Goal: Navigation & Orientation: Find specific page/section

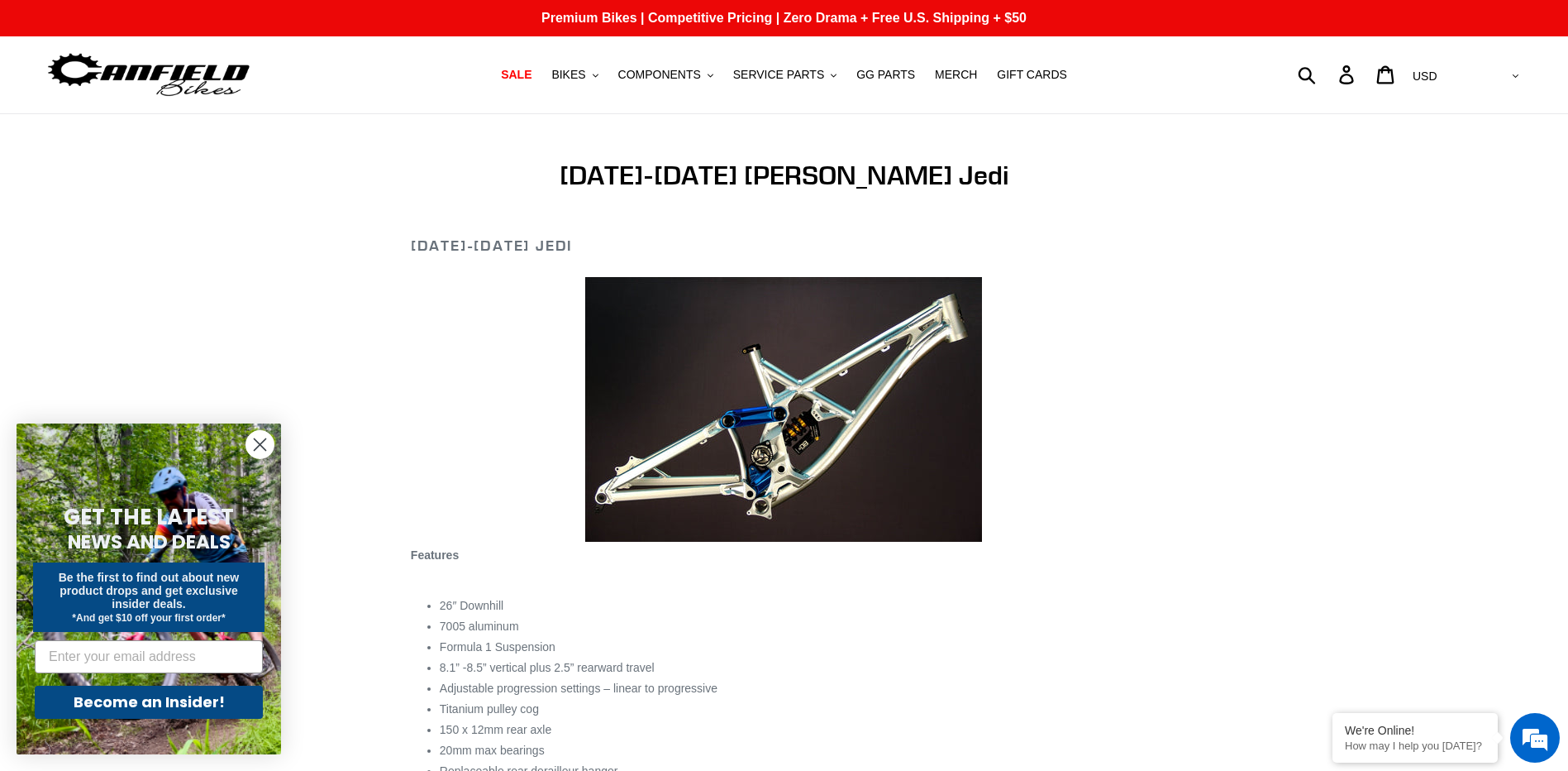
click at [258, 449] on circle "Close dialog" at bounding box center [260, 444] width 27 height 27
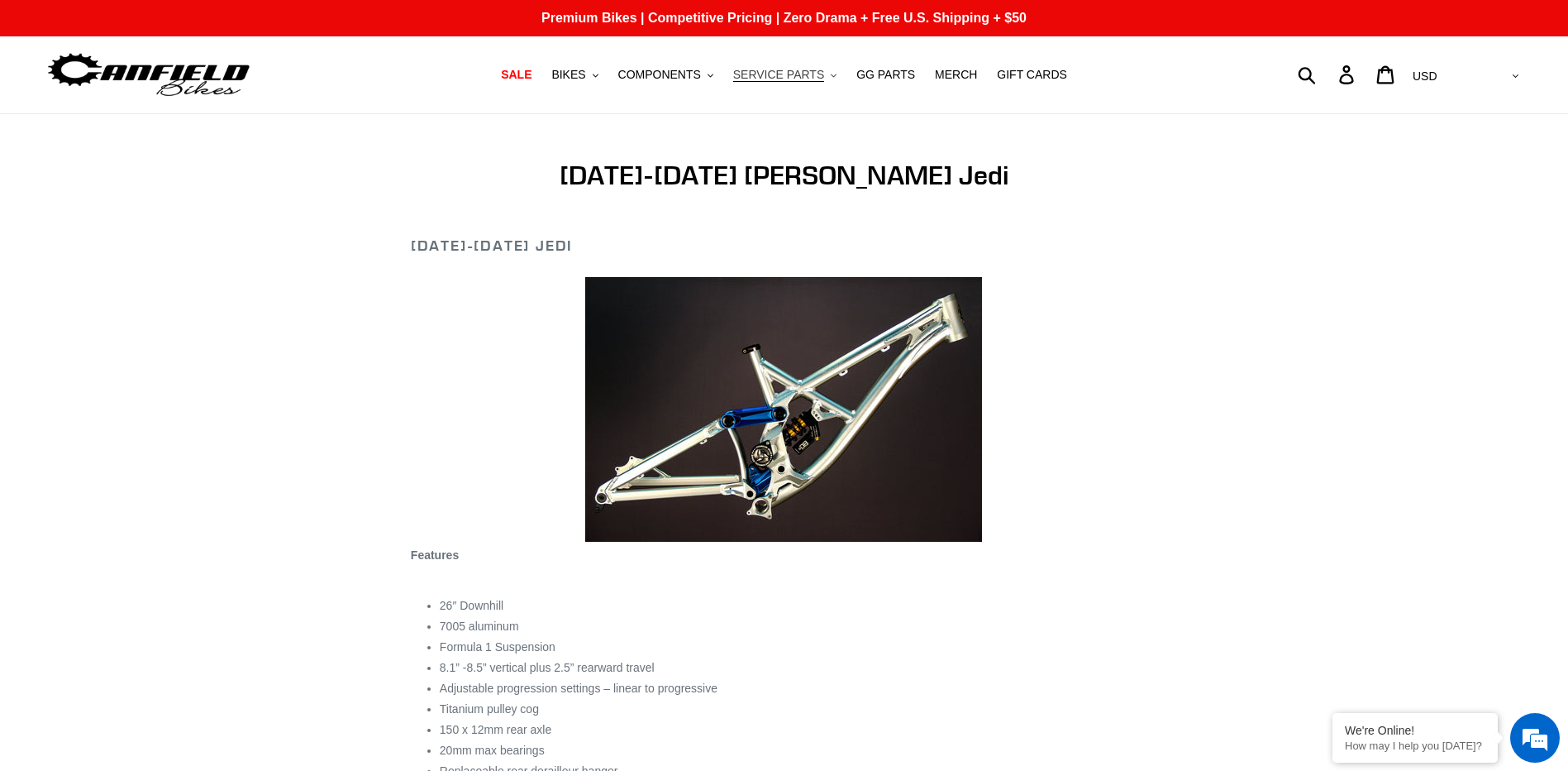
click at [753, 74] on span "SERVICE PARTS" at bounding box center [779, 75] width 91 height 14
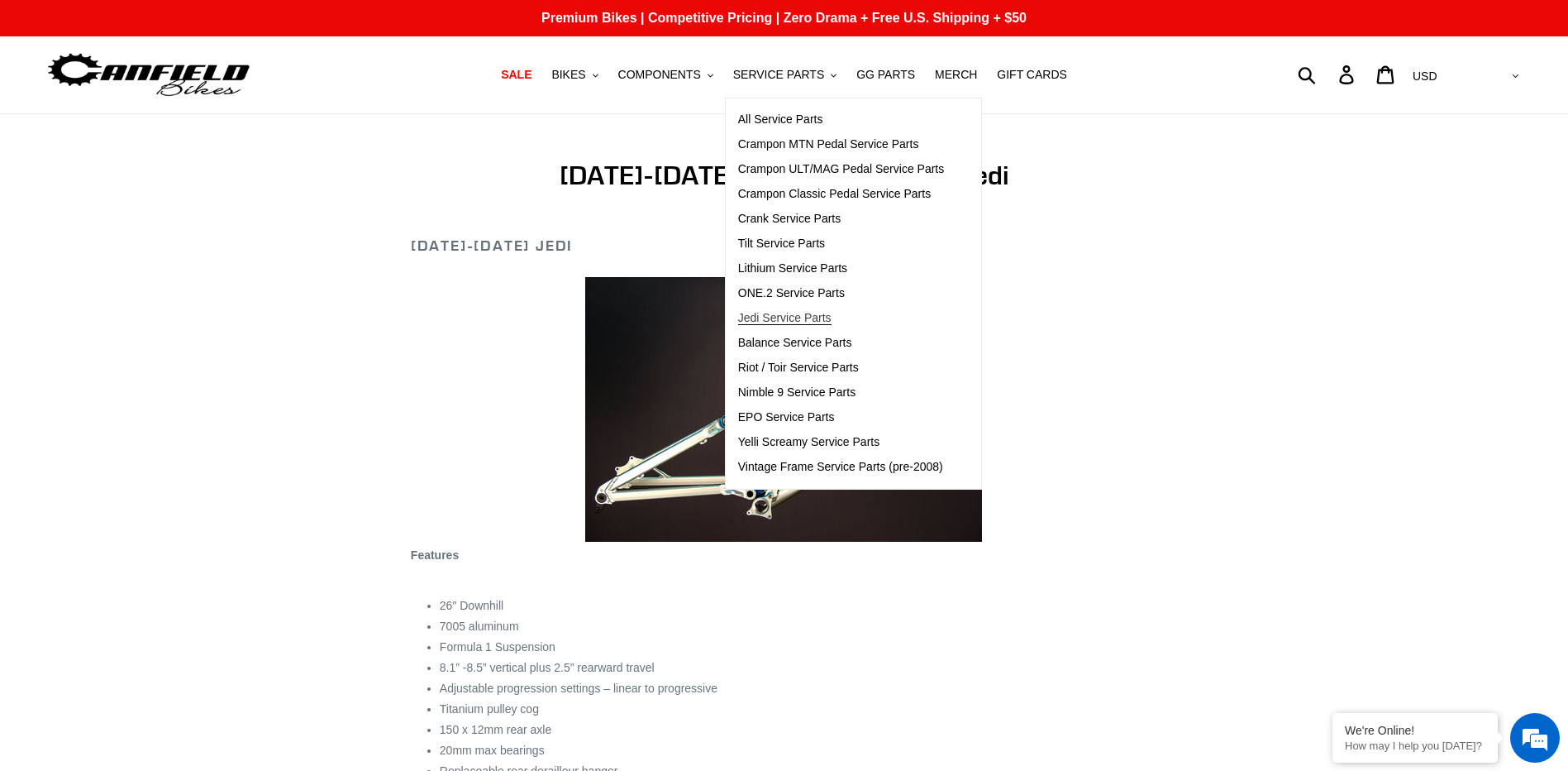
click at [780, 317] on span "Jedi Service Parts" at bounding box center [785, 318] width 94 height 14
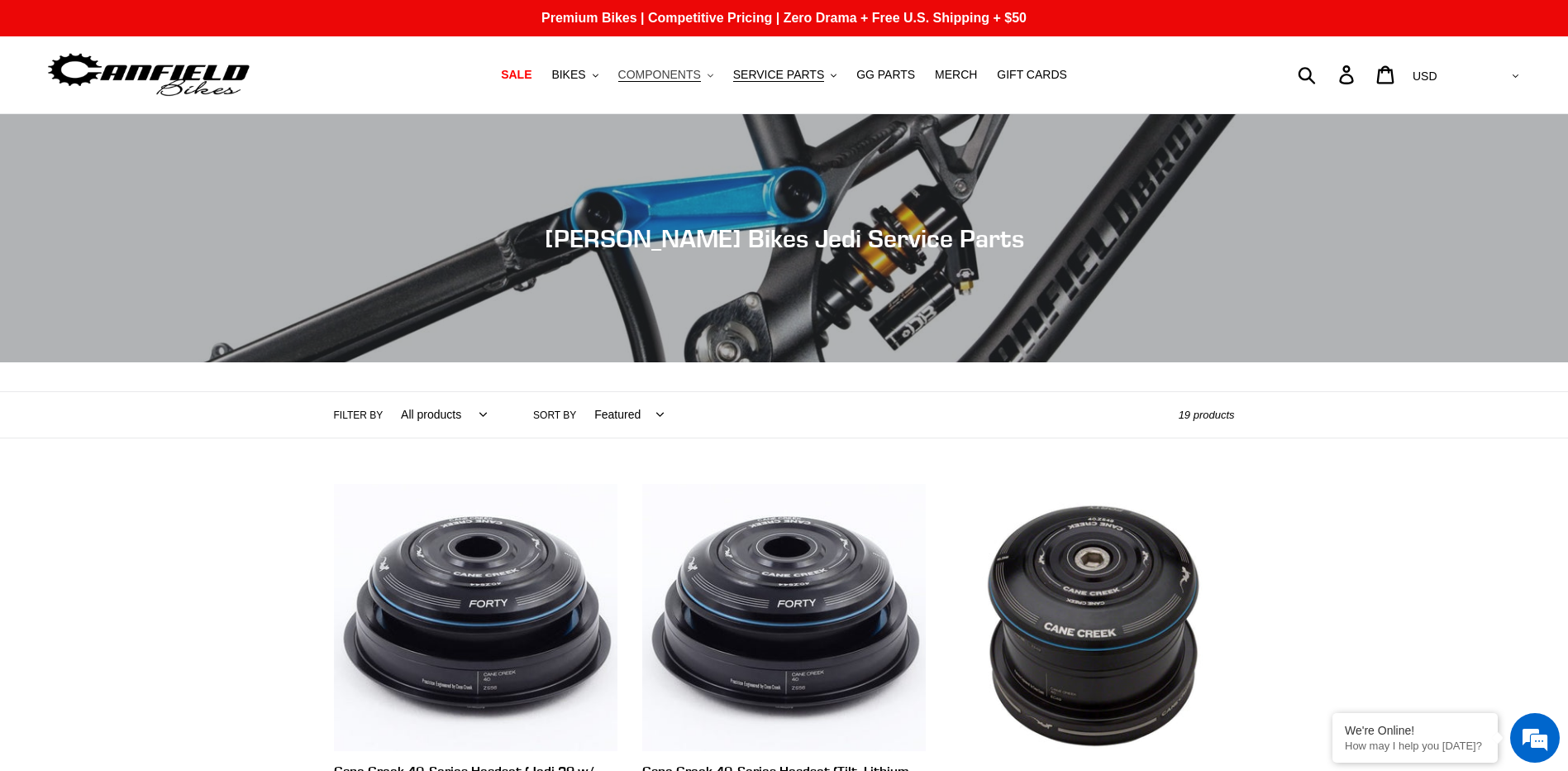
click at [692, 71] on span "COMPONENTS" at bounding box center [659, 75] width 82 height 14
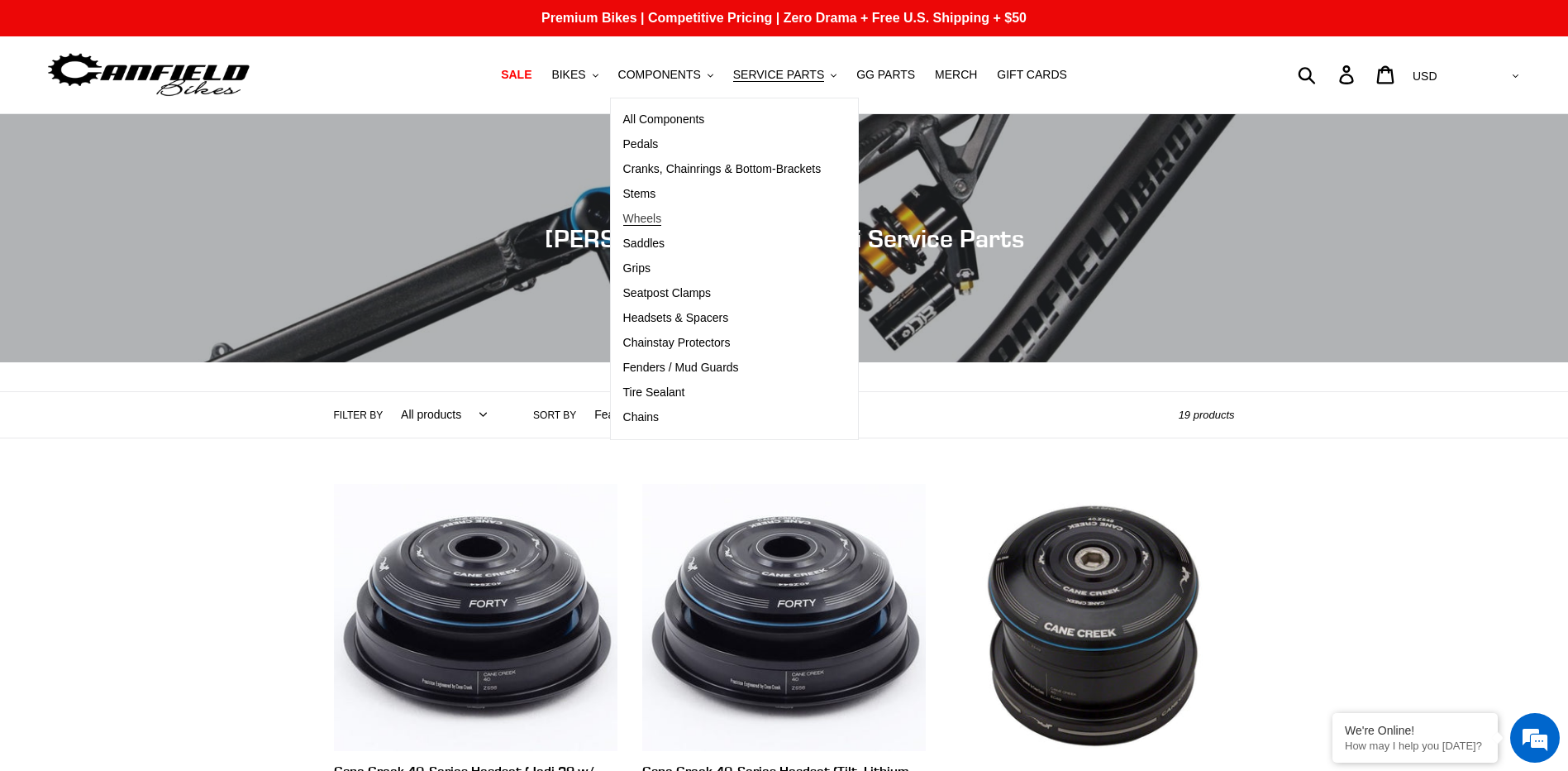
click at [660, 211] on span "Wheels" at bounding box center [643, 218] width 39 height 14
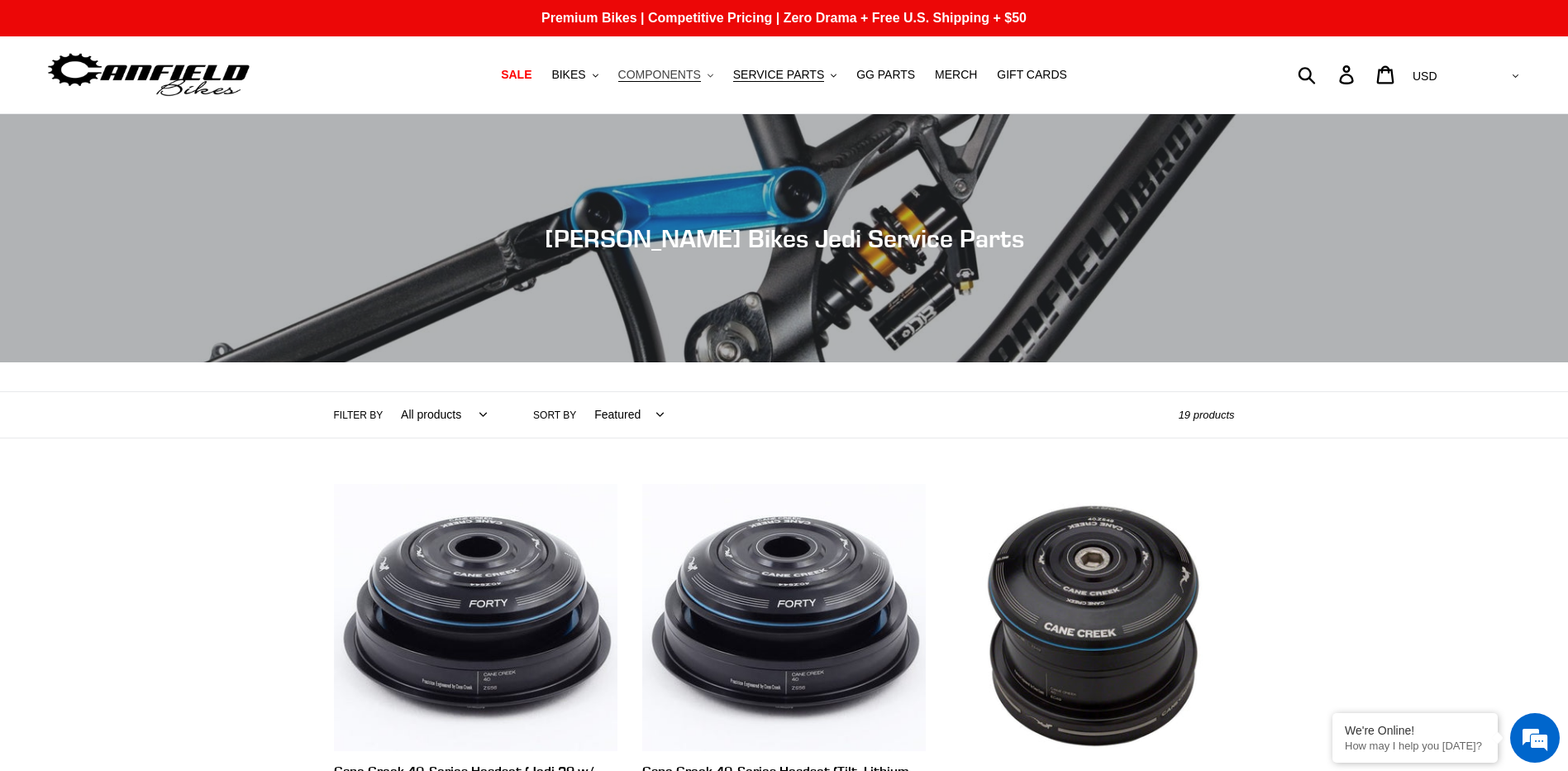
click at [696, 77] on span "COMPONENTS" at bounding box center [659, 75] width 82 height 14
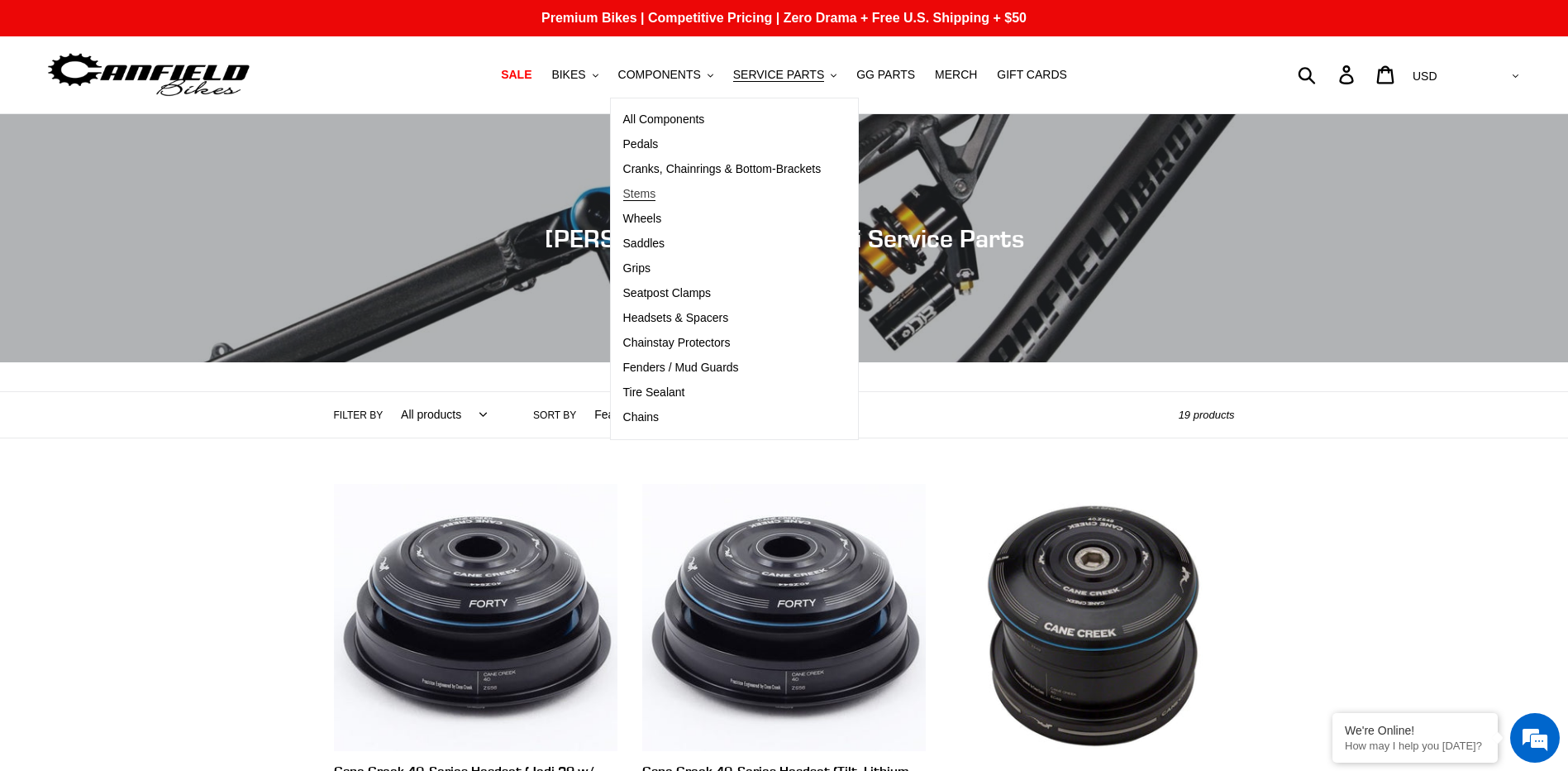
click at [657, 191] on span "Stems" at bounding box center [640, 194] width 33 height 14
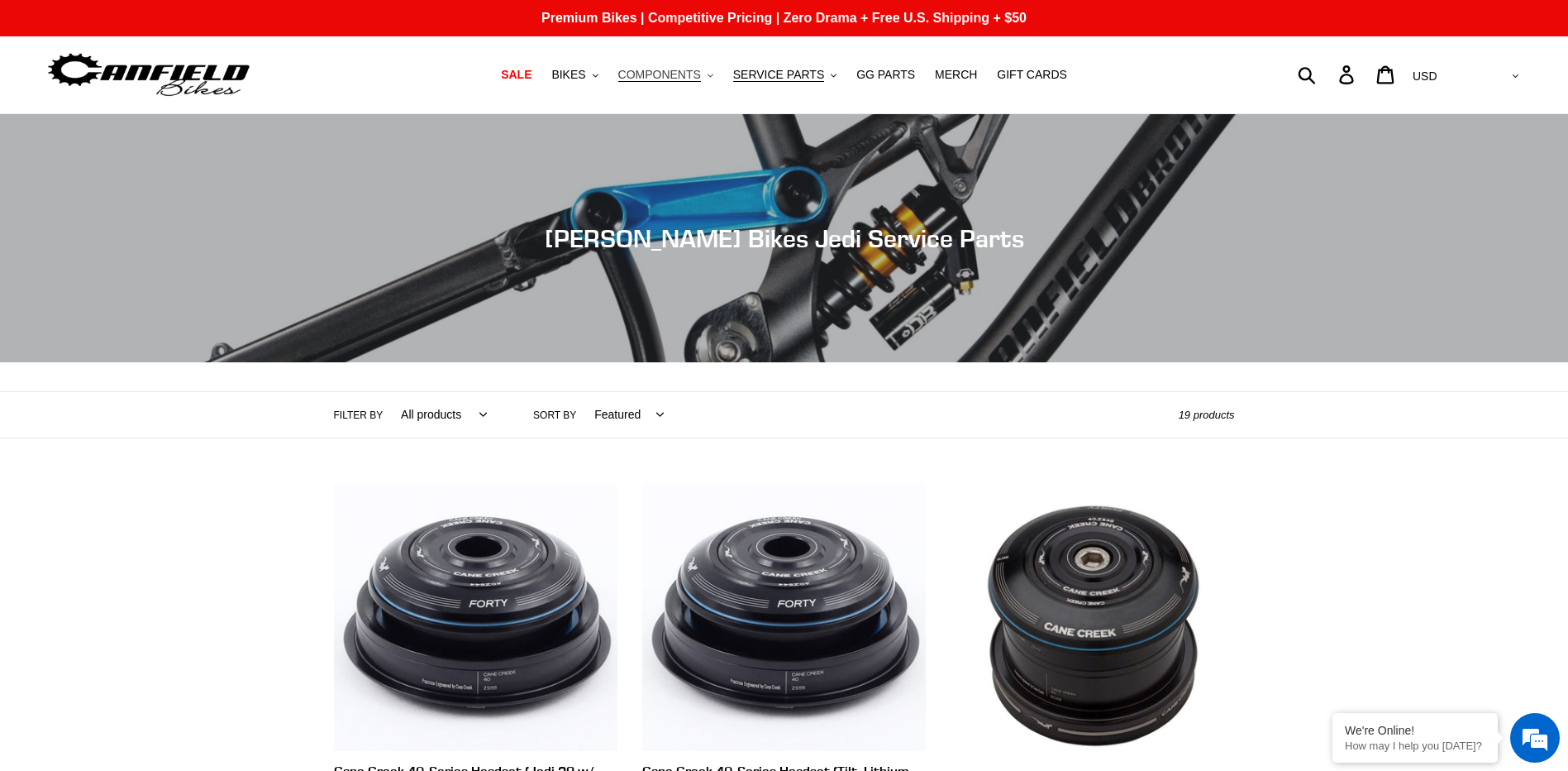
click at [672, 75] on span "COMPONENTS" at bounding box center [659, 75] width 82 height 14
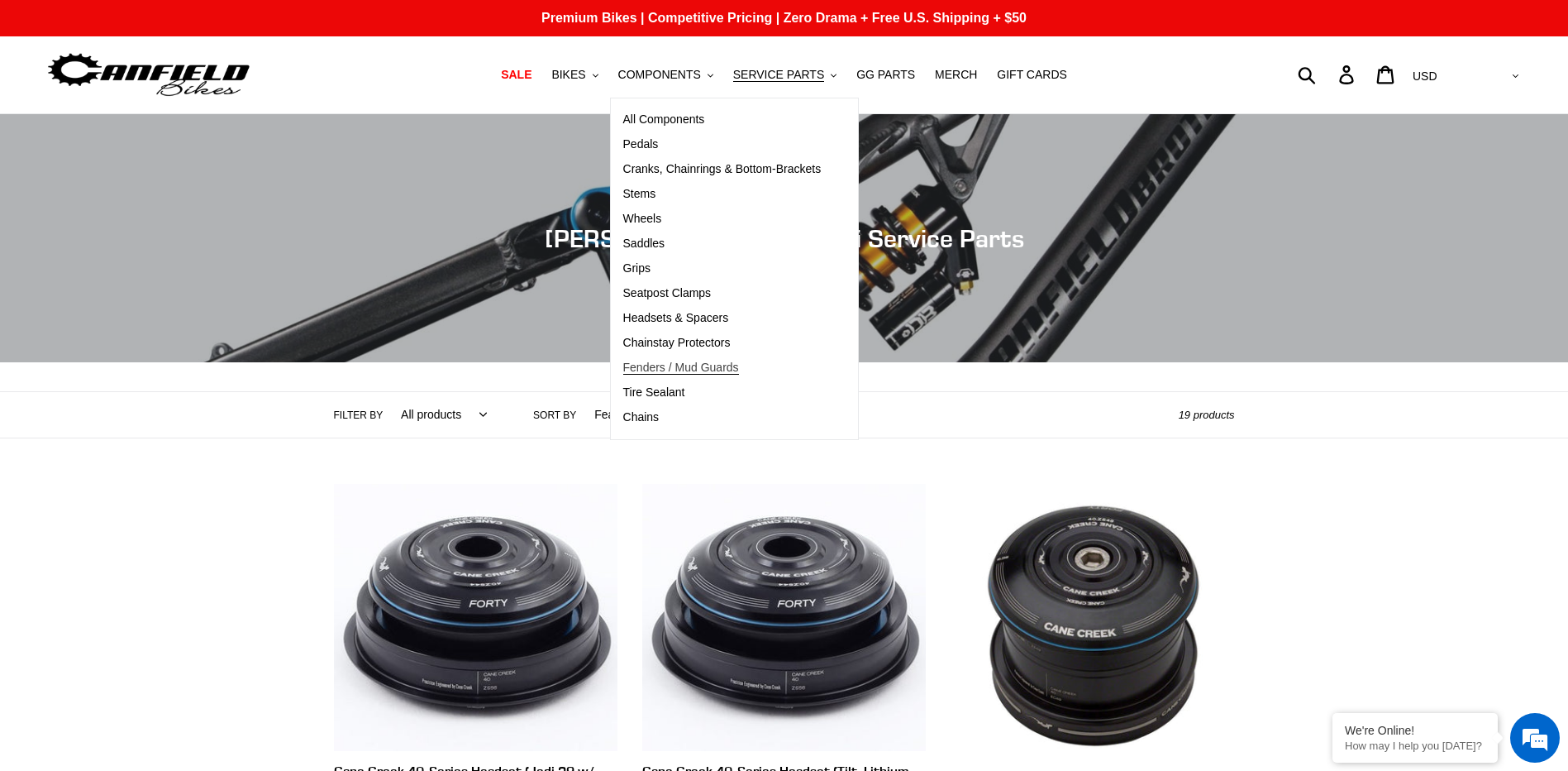
click at [726, 370] on span "Fenders / Mud Guards" at bounding box center [681, 368] width 116 height 14
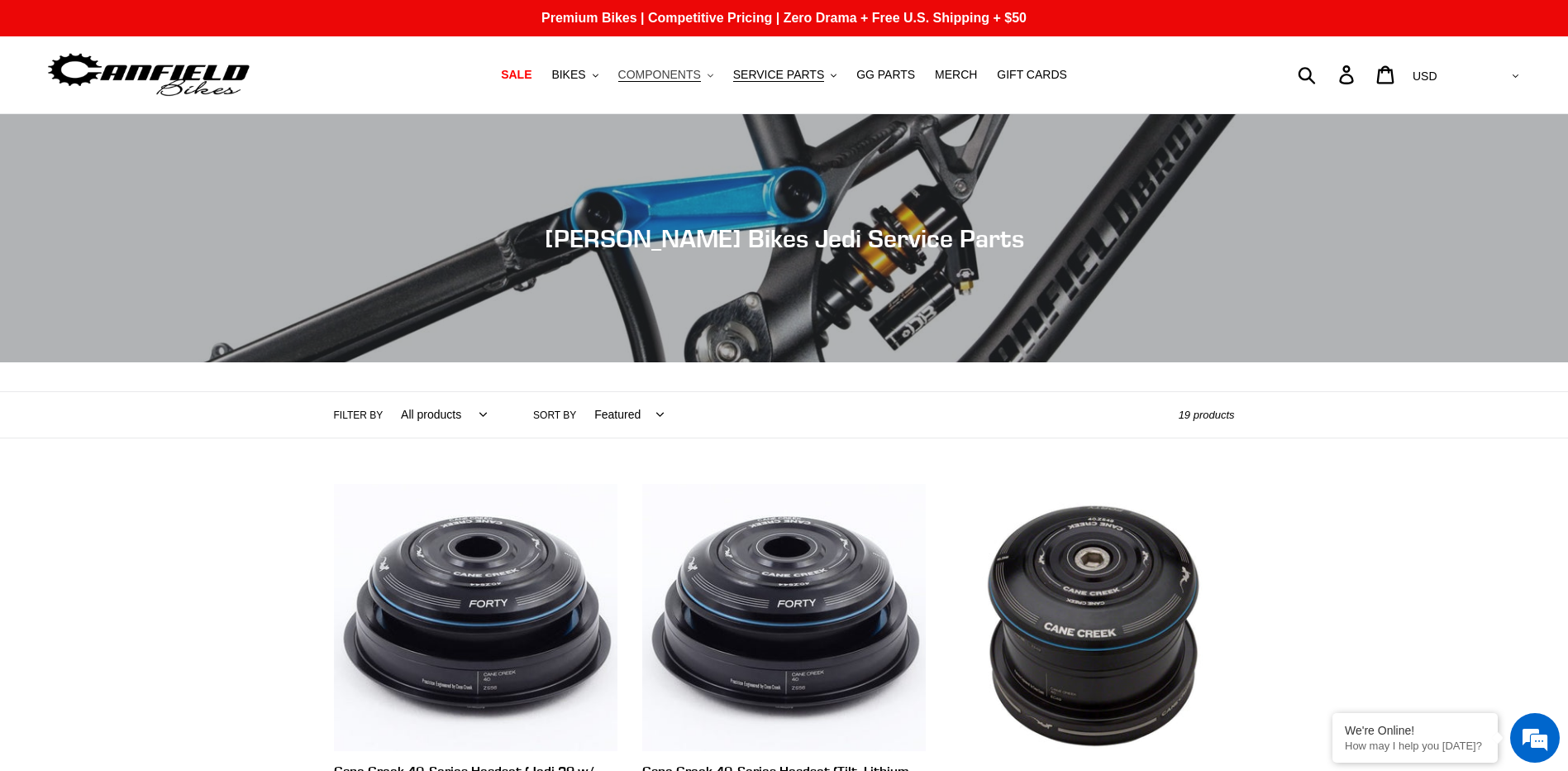
click at [686, 74] on span "COMPONENTS" at bounding box center [659, 75] width 82 height 14
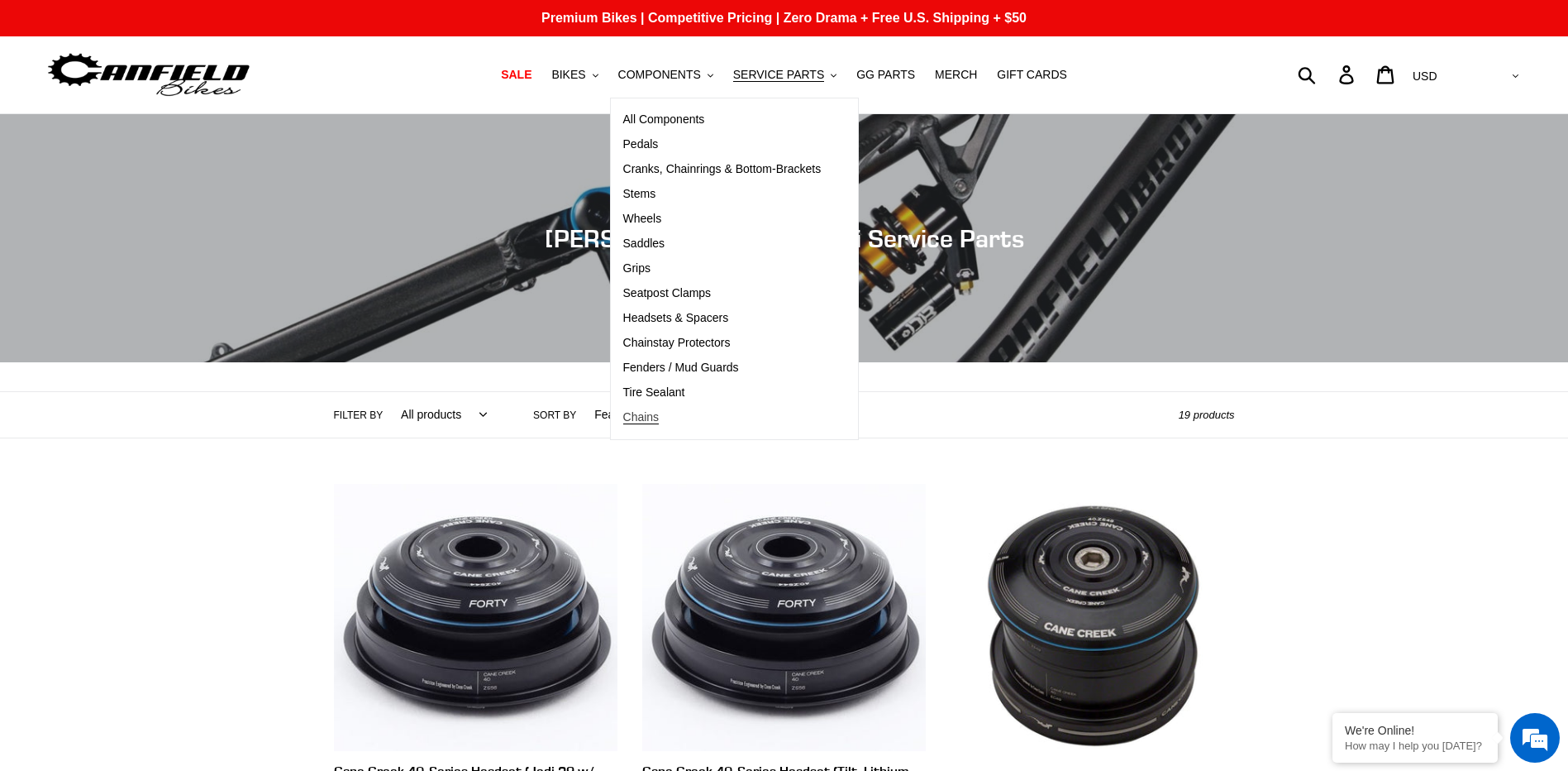
click at [657, 415] on span "Chains" at bounding box center [641, 418] width 36 height 14
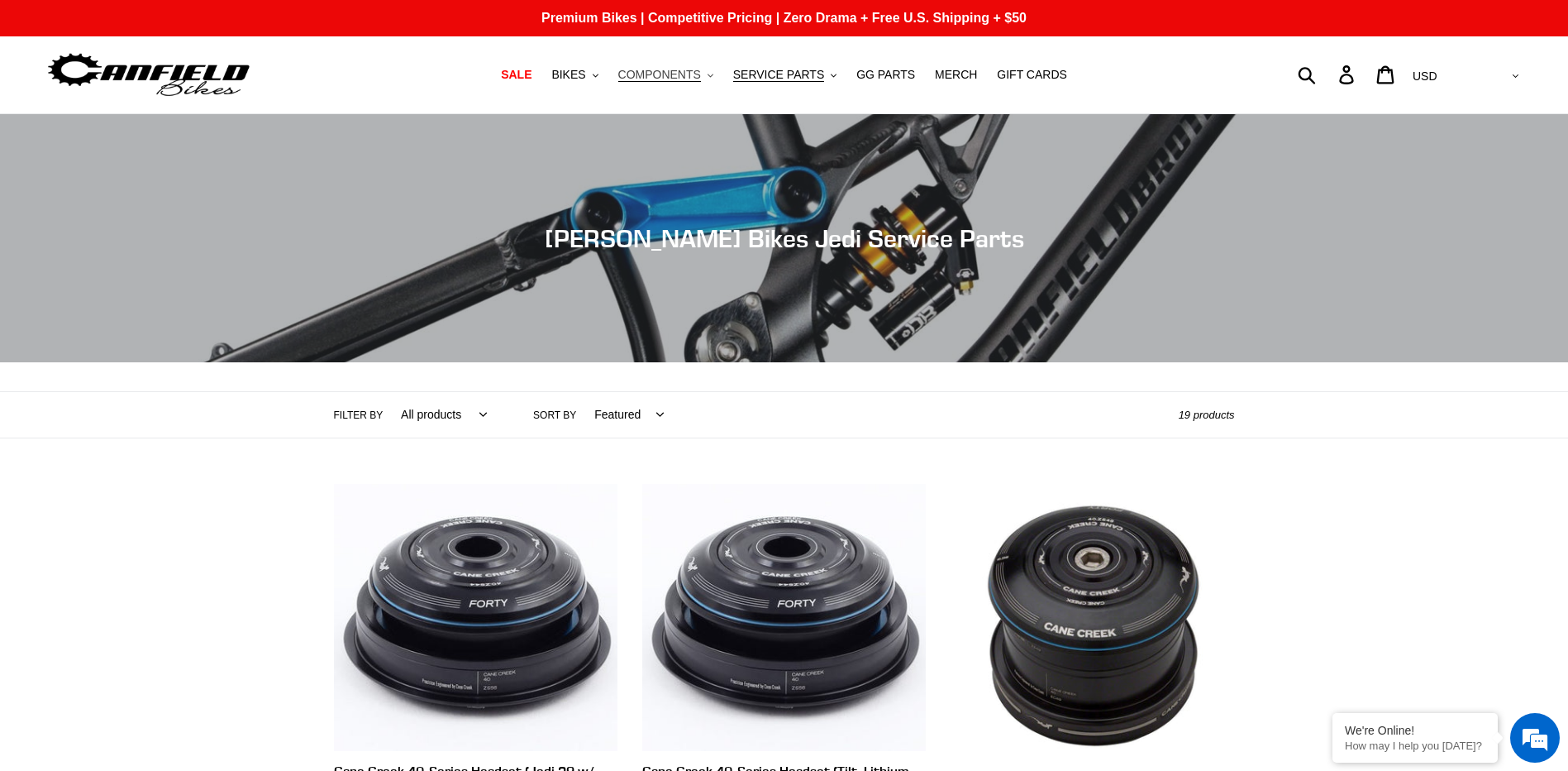
click at [668, 75] on span "COMPONENTS" at bounding box center [659, 75] width 82 height 14
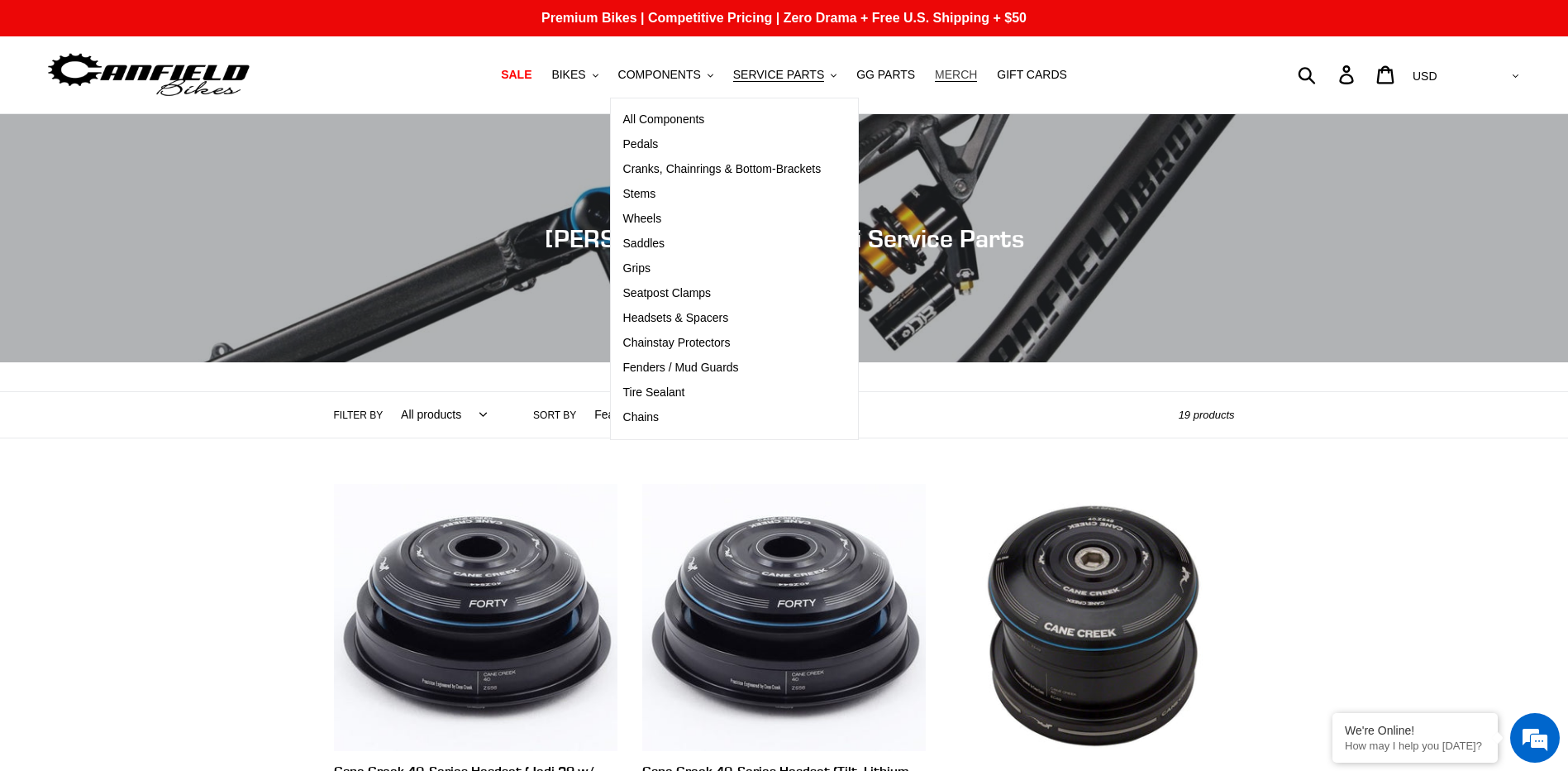
click at [944, 73] on span "MERCH" at bounding box center [956, 75] width 42 height 14
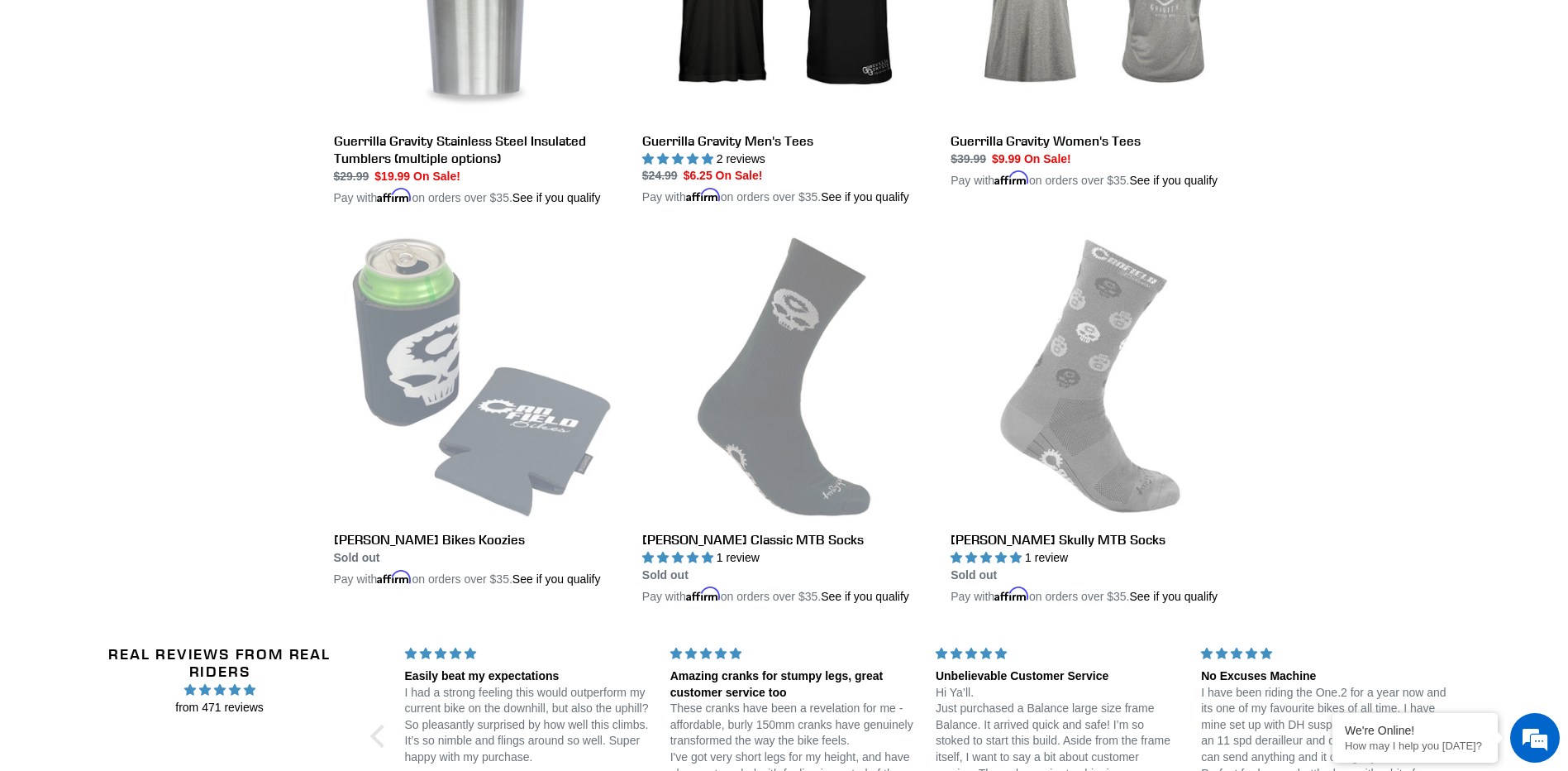
scroll to position [3142, 0]
